Goal: Task Accomplishment & Management: Complete application form

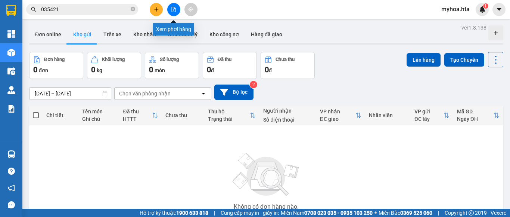
click at [167, 10] on button at bounding box center [173, 9] width 13 height 13
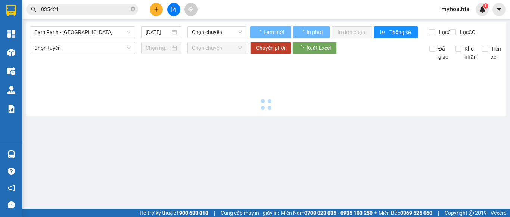
click at [172, 8] on icon "file-add" at bounding box center [173, 9] width 5 height 5
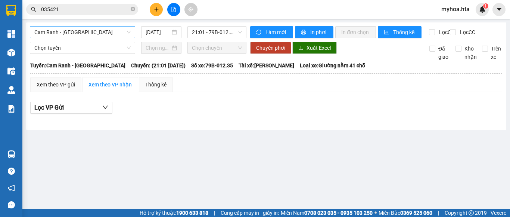
click at [119, 32] on span "Cam Ranh - [GEOGRAPHIC_DATA]" at bounding box center [82, 32] width 96 height 11
click at [108, 77] on body "Kết quả tìm kiếm ( 8 ) Bộ lọc Mã ĐH Trạng thái Món hàng Thu hộ Tổng cước Chưa c…" at bounding box center [255, 108] width 510 height 217
click at [97, 28] on span "Cam Ranh - [GEOGRAPHIC_DATA]" at bounding box center [82, 32] width 96 height 11
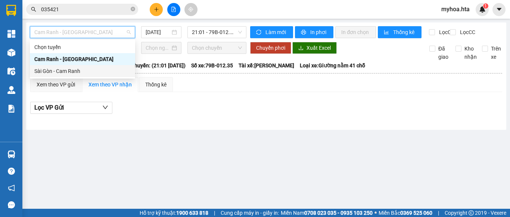
drag, startPoint x: 103, startPoint y: 76, endPoint x: 124, endPoint y: 41, distance: 41.2
click at [103, 76] on div "Sài Gòn - Cam Ranh" at bounding box center [82, 71] width 105 height 12
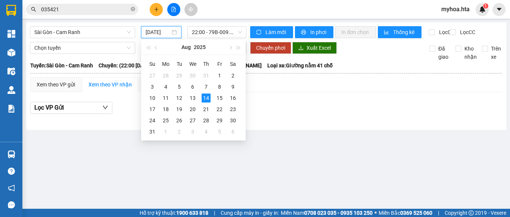
click at [152, 30] on input "[DATE]" at bounding box center [158, 32] width 25 height 8
click at [189, 100] on div "13" at bounding box center [192, 97] width 9 height 9
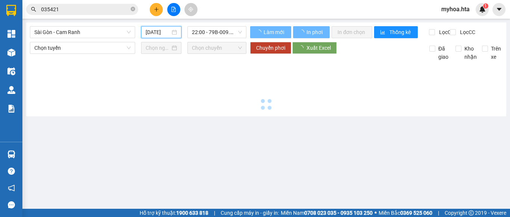
type input "[DATE]"
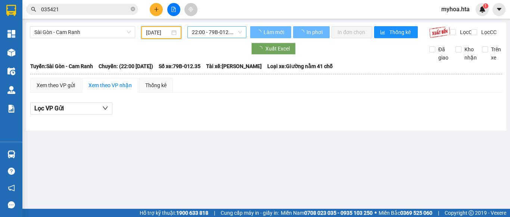
click at [212, 27] on span "22:00 - 79B-012.35" at bounding box center [217, 32] width 50 height 11
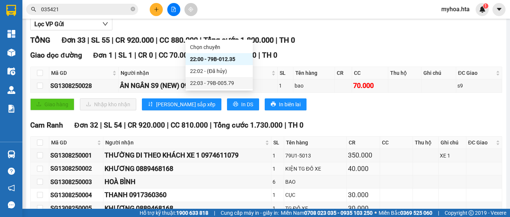
scroll to position [149, 0]
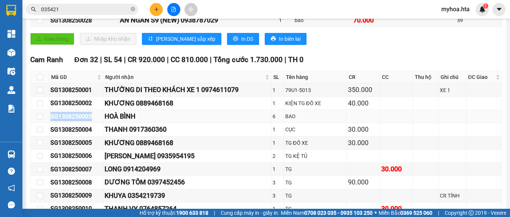
drag, startPoint x: 98, startPoint y: 125, endPoint x: 44, endPoint y: 128, distance: 53.5
click at [44, 123] on tr "SG1308250003 HOÀ BÌNH 6 BAO" at bounding box center [267, 116] width 472 height 13
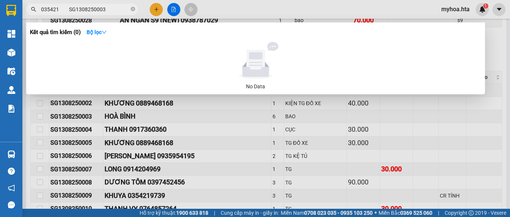
click at [57, 8] on input "035421 SG1308250003" at bounding box center [85, 9] width 88 height 8
drag, startPoint x: 57, startPoint y: 8, endPoint x: 41, endPoint y: 14, distance: 17.1
click at [41, 14] on span "SG1308250003" at bounding box center [82, 9] width 112 height 11
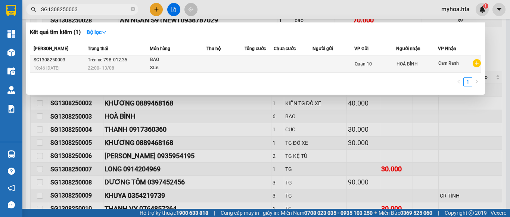
type input "SG1308250003"
click at [221, 58] on td at bounding box center [225, 64] width 38 height 18
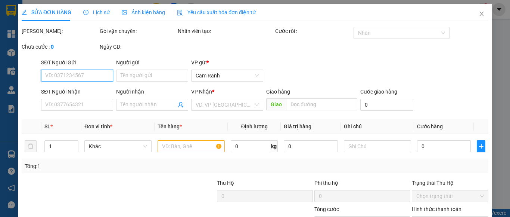
type input "HOÀ BÌNH"
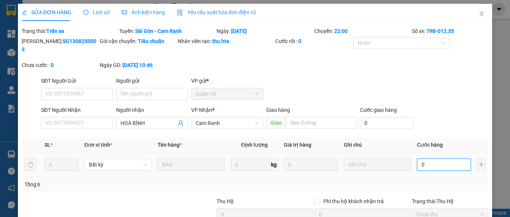
click at [430, 158] on input "0" at bounding box center [444, 164] width 54 height 12
type input "3"
type input "38"
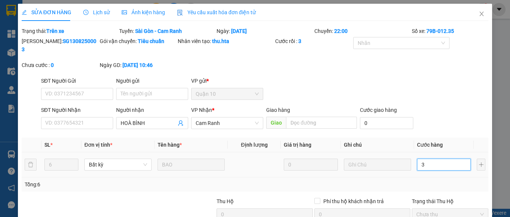
type input "38"
type input "380"
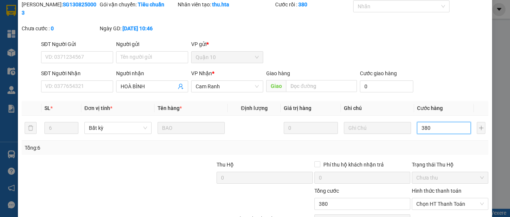
scroll to position [71, 0]
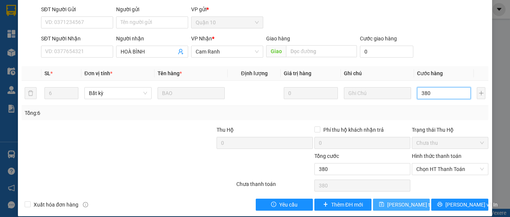
type input "380"
type input "380.000"
click at [408, 200] on span "[PERSON_NAME] thay đổi" at bounding box center [417, 204] width 60 height 8
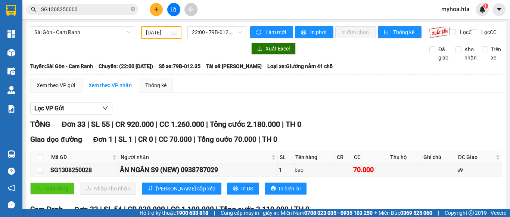
click at [87, 10] on input "SG1308250003" at bounding box center [85, 9] width 88 height 8
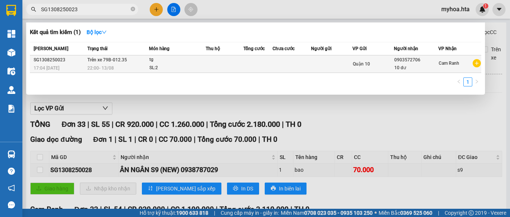
type input "SG1308250023"
click at [241, 68] on td at bounding box center [225, 64] width 38 height 18
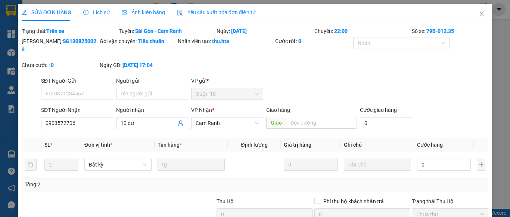
type input "0903572706"
type input "10 dư"
type input "0"
drag, startPoint x: 428, startPoint y: 155, endPoint x: 430, endPoint y: 146, distance: 8.9
click at [428, 158] on input "0" at bounding box center [444, 164] width 54 height 12
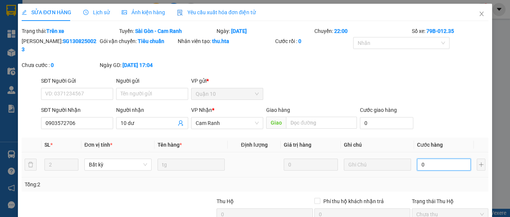
type input "1"
type input "10"
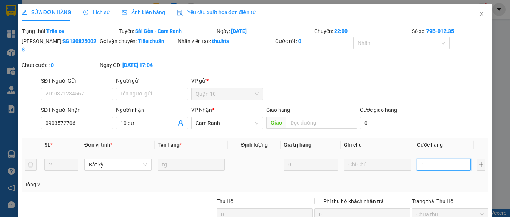
type input "10"
type input "100"
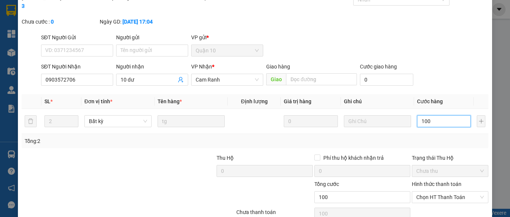
scroll to position [71, 0]
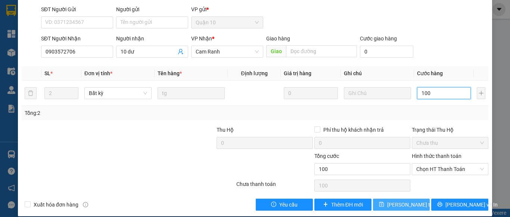
type input "100"
type input "100.000"
click at [397, 200] on span "[PERSON_NAME] thay đổi" at bounding box center [417, 204] width 60 height 8
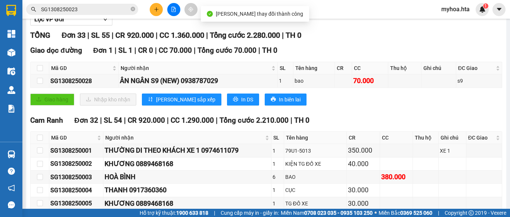
scroll to position [224, 0]
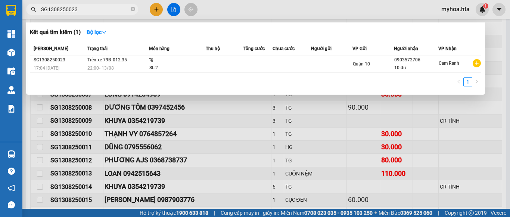
click at [102, 7] on input "SG1308250023" at bounding box center [85, 9] width 88 height 8
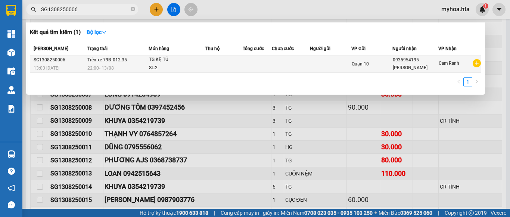
type input "SG1308250006"
click at [204, 69] on div "SL: 2" at bounding box center [177, 68] width 56 height 8
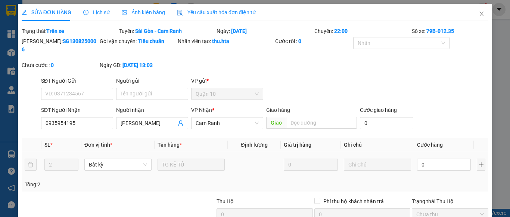
type input "0935954195"
type input "[PERSON_NAME]"
click at [425, 159] on input "0" at bounding box center [444, 164] width 54 height 12
type input "8"
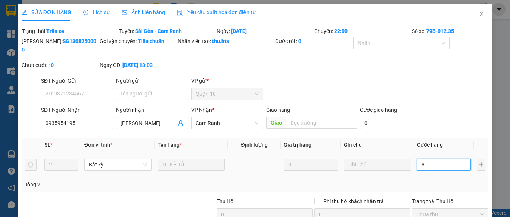
type input "8"
type input "80"
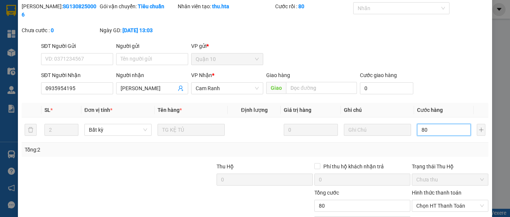
scroll to position [71, 0]
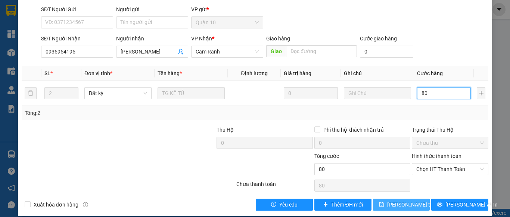
type input "80"
type input "80.000"
click at [407, 200] on span "[PERSON_NAME] thay đổi" at bounding box center [417, 204] width 60 height 8
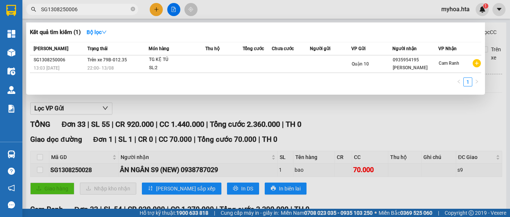
click at [104, 13] on input "SG1308250006" at bounding box center [85, 9] width 88 height 8
drag, startPoint x: 83, startPoint y: 7, endPoint x: 75, endPoint y: 14, distance: 9.8
click at [75, 14] on span "SG1308250013" at bounding box center [82, 9] width 112 height 11
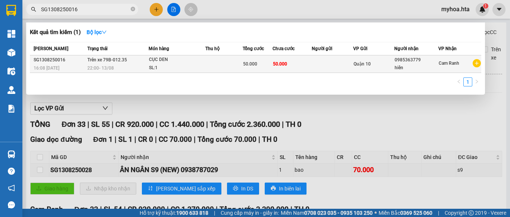
type input "SG1308250016"
click at [224, 68] on td at bounding box center [224, 64] width 38 height 18
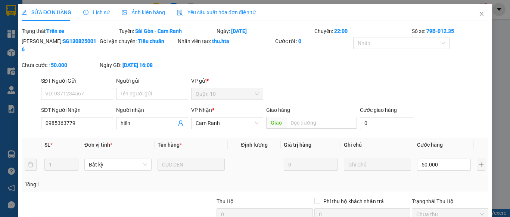
type input "0985363779"
type input "hiển"
type input "50.000"
click at [423, 158] on input "50.000" at bounding box center [444, 164] width 54 height 12
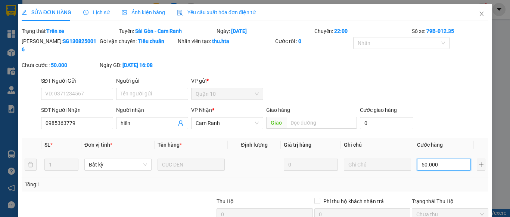
type input "4"
type input "40"
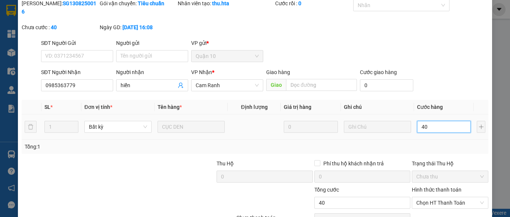
scroll to position [71, 0]
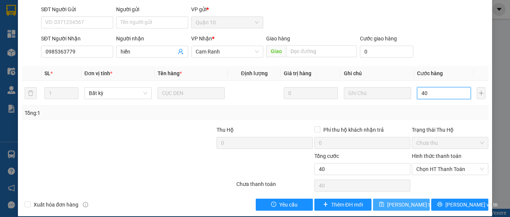
type input "40"
type input "40.000"
click at [382, 202] on icon "save" at bounding box center [381, 204] width 5 height 5
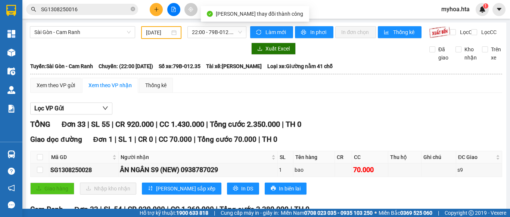
click at [84, 4] on span "SG1308250016" at bounding box center [82, 9] width 112 height 11
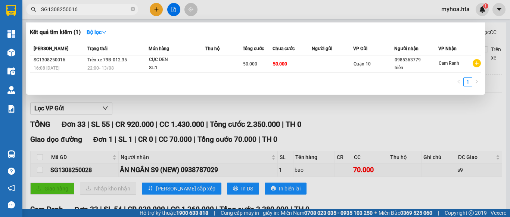
drag, startPoint x: 83, startPoint y: 9, endPoint x: 77, endPoint y: 15, distance: 7.9
click at [77, 15] on span "SG1308250016" at bounding box center [82, 9] width 112 height 11
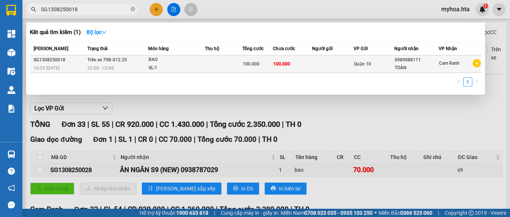
type input "SG1308250018"
click at [215, 63] on td at bounding box center [223, 64] width 37 height 18
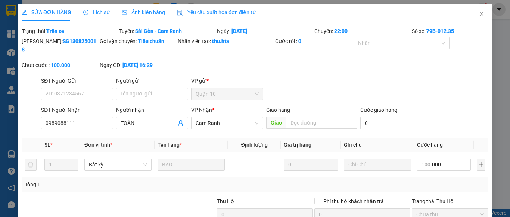
type input "0989088111"
type input "TOÀN"
type input "100.000"
drag, startPoint x: 437, startPoint y: 157, endPoint x: 428, endPoint y: 145, distance: 14.6
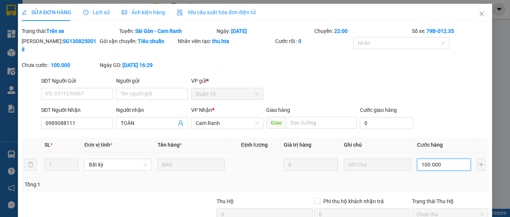
click at [437, 158] on input "100.000" at bounding box center [444, 164] width 54 height 12
type input "8"
type input "80"
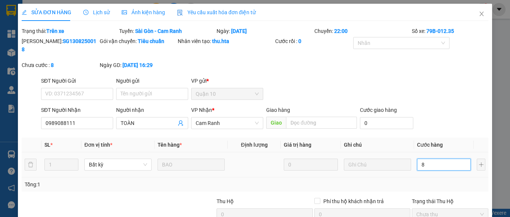
type input "80"
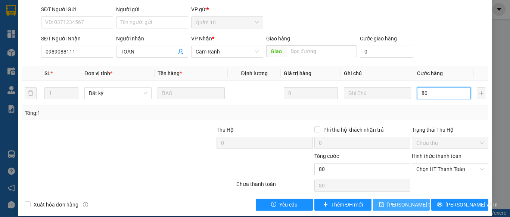
type input "80"
type input "80.000"
click at [395, 200] on span "[PERSON_NAME] thay đổi" at bounding box center [417, 204] width 60 height 8
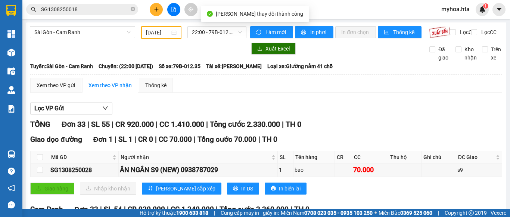
click at [87, 12] on input "SG1308250018" at bounding box center [85, 9] width 88 height 8
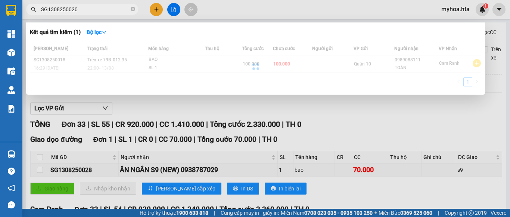
type input "SG1308250020"
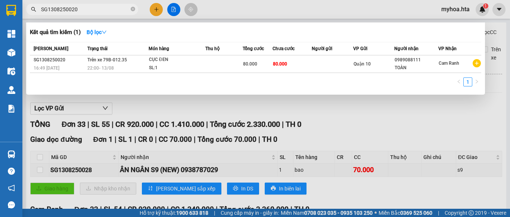
click at [261, 66] on div "80.000" at bounding box center [257, 64] width 29 height 8
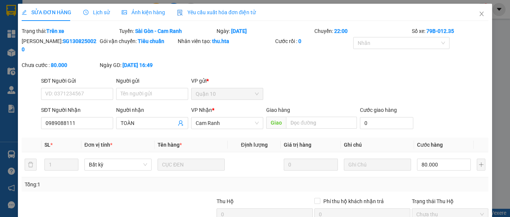
type input "0989088111"
type input "TOÀN"
type input "80.000"
click at [443, 158] on input "80.000" at bounding box center [444, 164] width 54 height 12
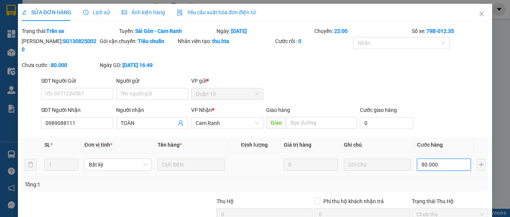
type input "6"
type input "60"
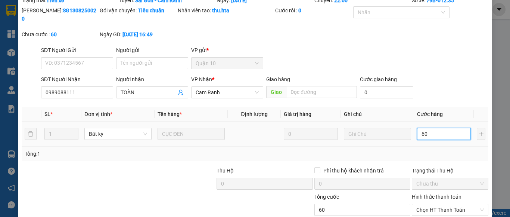
scroll to position [71, 0]
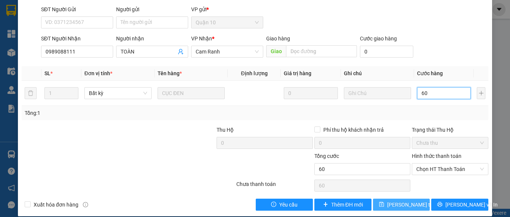
type input "60"
type input "60.000"
click at [410, 200] on span "[PERSON_NAME] thay đổi" at bounding box center [417, 204] width 60 height 8
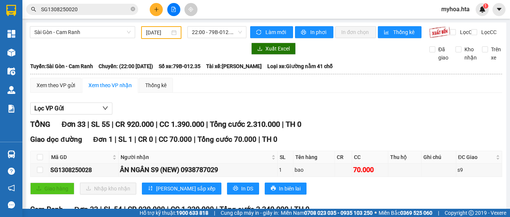
drag, startPoint x: 92, startPoint y: 3, endPoint x: 88, endPoint y: 5, distance: 4.6
click at [91, 3] on div "Kết quả tìm kiếm ( 1 ) Bộ lọc Mã ĐH Trạng thái Món hàng Thu hộ Tổng cước Chưa c…" at bounding box center [73, 9] width 146 height 13
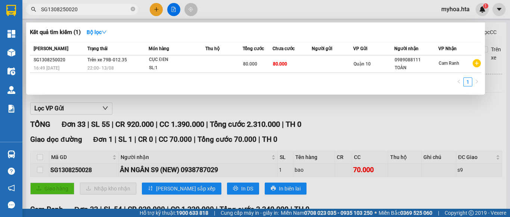
click at [85, 9] on input "SG1308250020" at bounding box center [85, 9] width 88 height 8
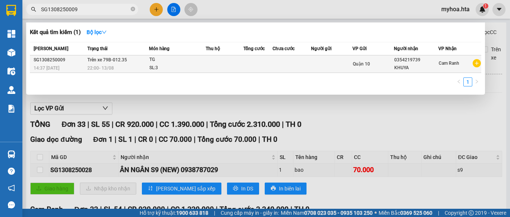
type input "SG1308250009"
click at [227, 67] on td at bounding box center [225, 64] width 38 height 18
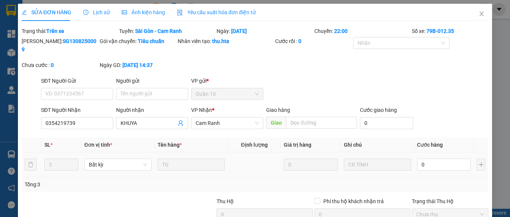
type input "0354219739"
type input "KHUYA"
click at [426, 158] on input "0" at bounding box center [444, 164] width 54 height 12
type input "2"
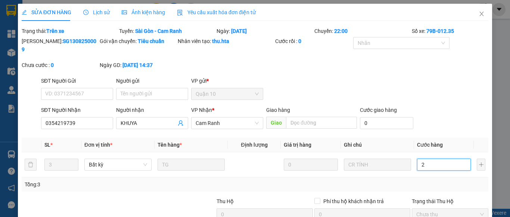
type input "2"
type input "20"
type input "200"
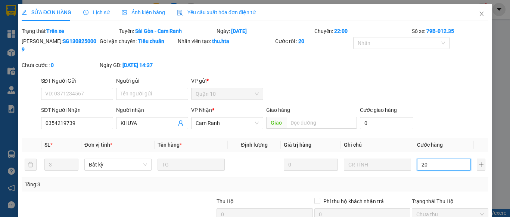
type input "200"
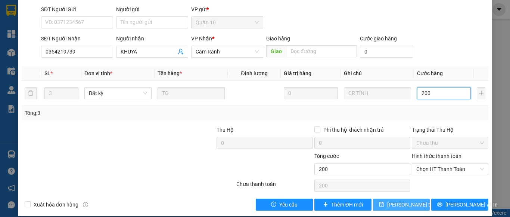
type input "200"
type input "200.000"
click at [400, 200] on span "[PERSON_NAME] thay đổi" at bounding box center [417, 204] width 60 height 8
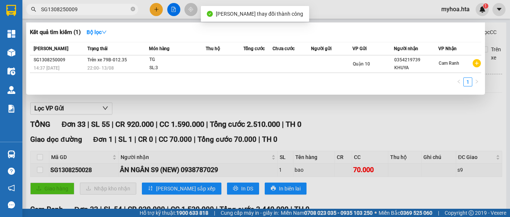
click at [87, 9] on input "SG1308250009" at bounding box center [85, 9] width 88 height 8
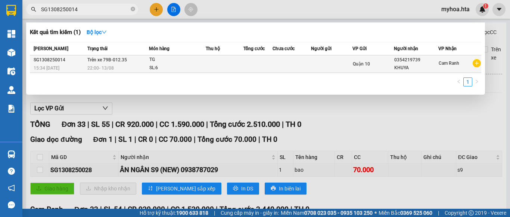
type input "SG1308250014"
click at [289, 66] on td at bounding box center [292, 64] width 38 height 18
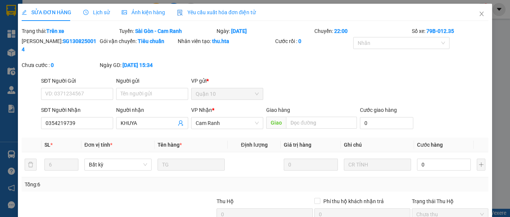
type input "0354219739"
type input "KHUYA"
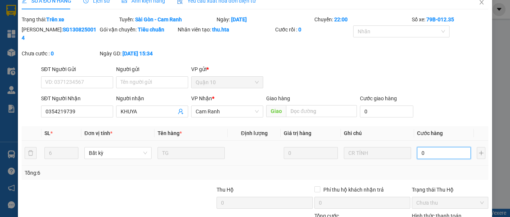
click at [424, 147] on input "0" at bounding box center [444, 153] width 54 height 12
type input "4"
type input "42"
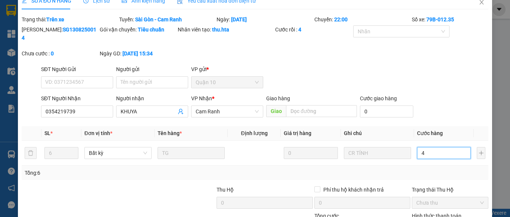
type input "42"
type input "420"
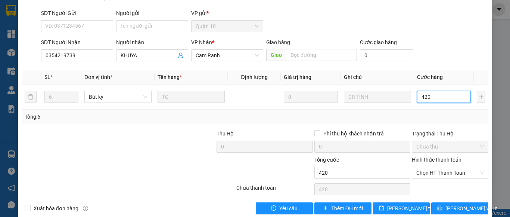
scroll to position [71, 0]
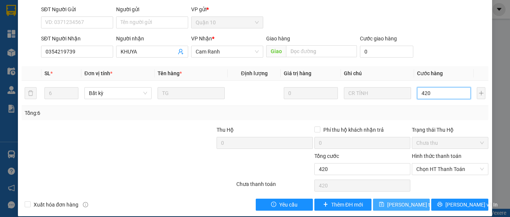
type input "420"
type input "420.000"
click at [406, 200] on span "[PERSON_NAME] thay đổi" at bounding box center [417, 204] width 60 height 8
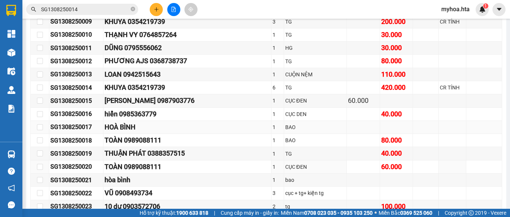
scroll to position [336, 0]
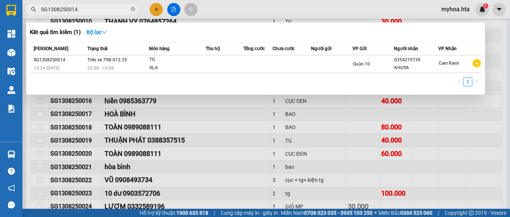
click at [92, 10] on input "SG1308250014" at bounding box center [85, 9] width 88 height 8
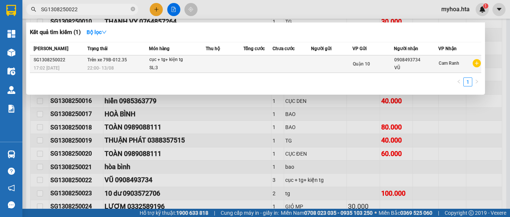
type input "SG1308250022"
click at [203, 64] on div "SL: 3" at bounding box center [177, 68] width 56 height 8
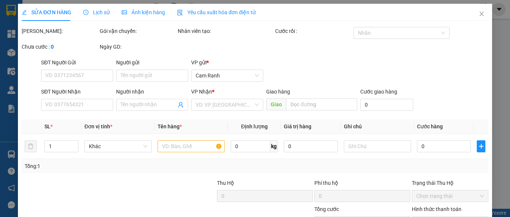
type input "0908493734"
type input "VŨ"
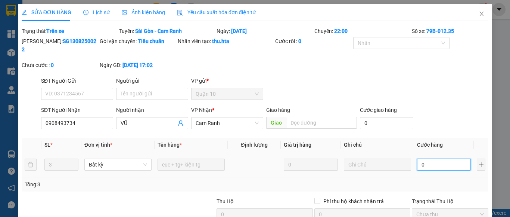
click at [428, 158] on input "0" at bounding box center [444, 164] width 54 height 12
type input "1"
type input "12"
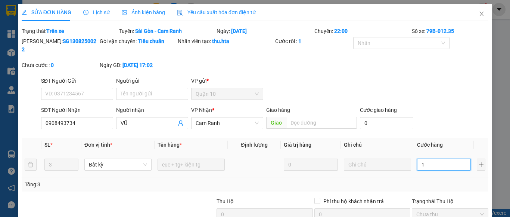
type input "12"
type input "120"
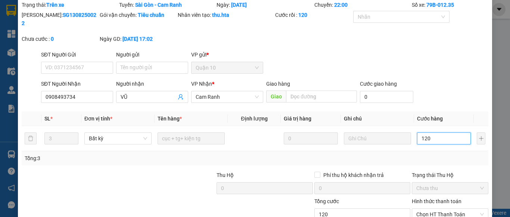
scroll to position [71, 0]
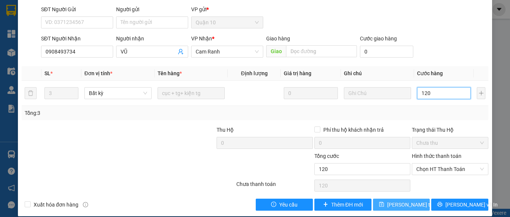
type input "120"
type input "120.000"
click at [404, 200] on span "[PERSON_NAME] thay đổi" at bounding box center [417, 204] width 60 height 8
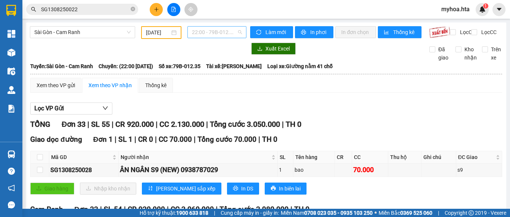
click at [220, 34] on span "22:00 - 79B-012.35" at bounding box center [217, 32] width 50 height 11
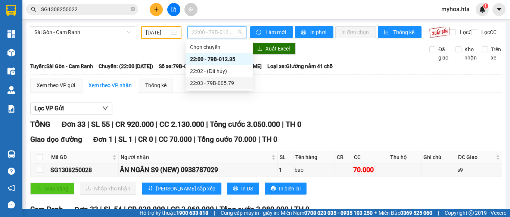
click at [230, 78] on div "22:03 - 79B-005.79" at bounding box center [219, 83] width 67 height 12
